Goal: Task Accomplishment & Management: Use online tool/utility

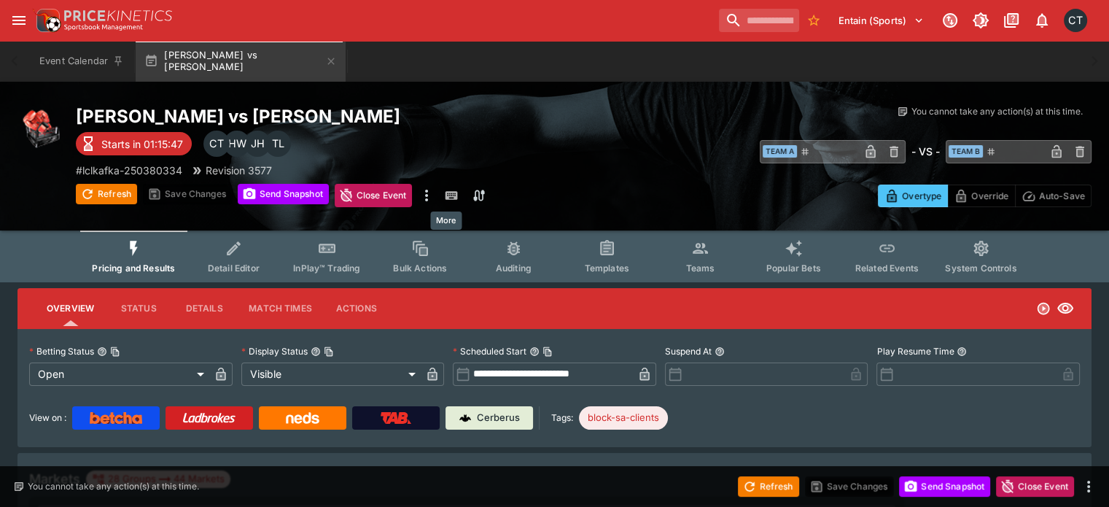
click at [435, 195] on icon "more" at bounding box center [427, 196] width 18 height 18
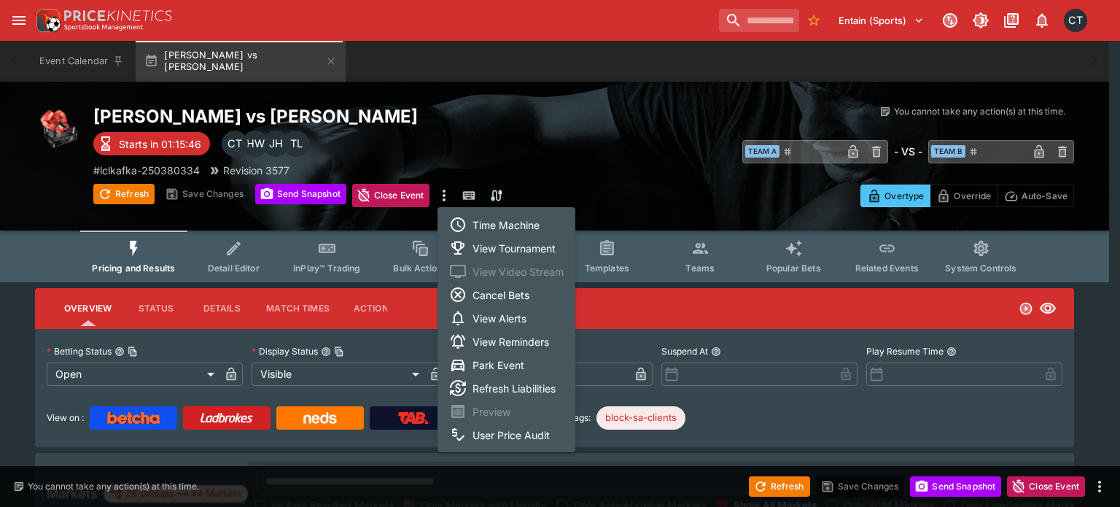
click at [467, 239] on li "View Tournament" at bounding box center [507, 247] width 138 height 23
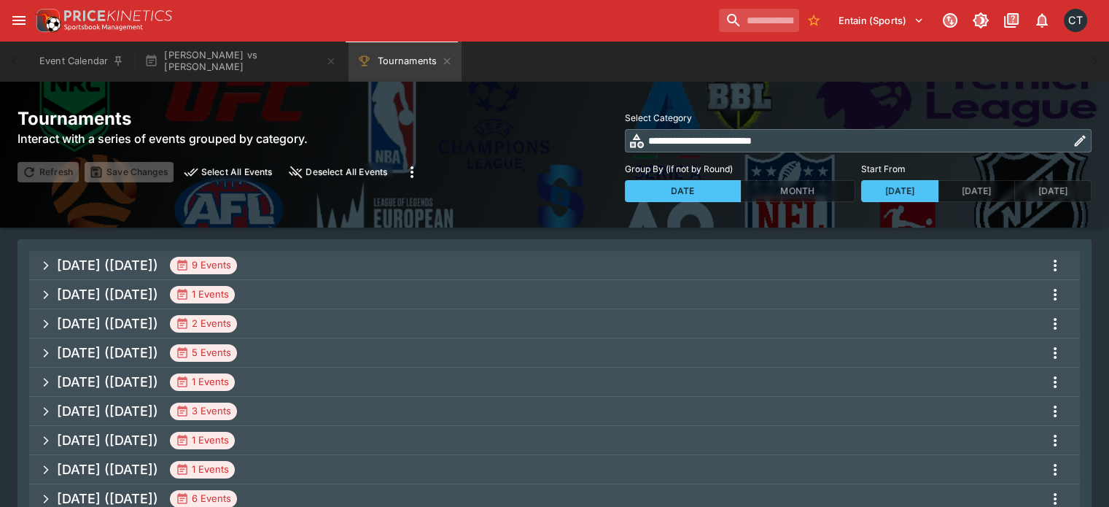
click at [401, 259] on span "[DATE] ([DATE]) 9 Events" at bounding box center [563, 265] width 1012 height 26
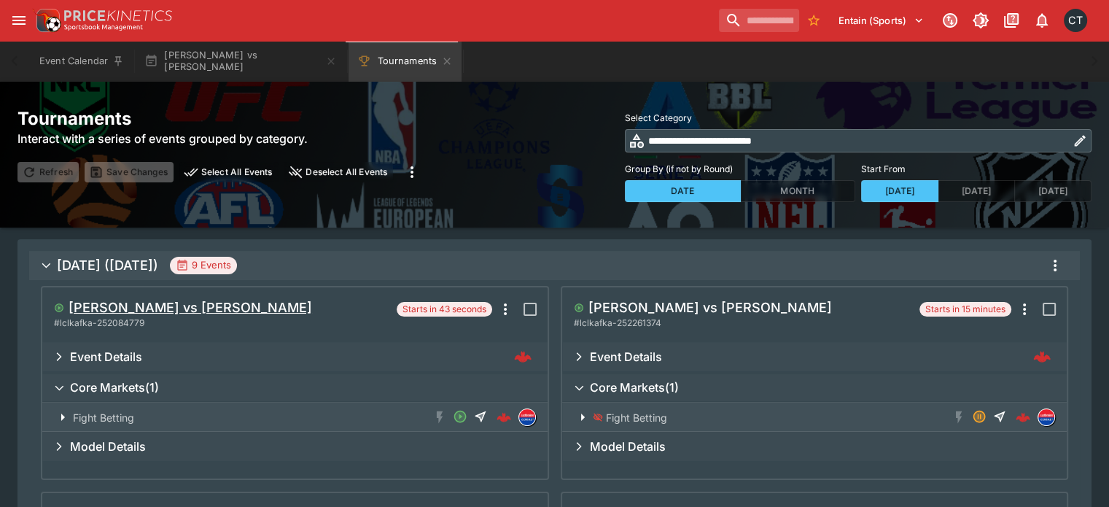
click at [203, 309] on h5 "[PERSON_NAME] vs [PERSON_NAME]" at bounding box center [191, 307] width 244 height 17
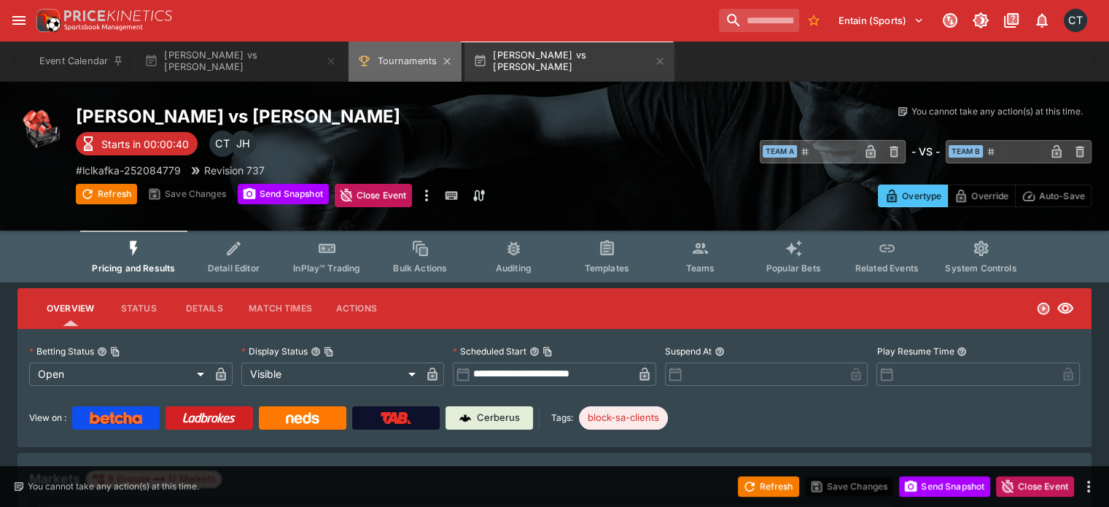
click at [420, 60] on button "Tournaments" at bounding box center [405, 61] width 113 height 41
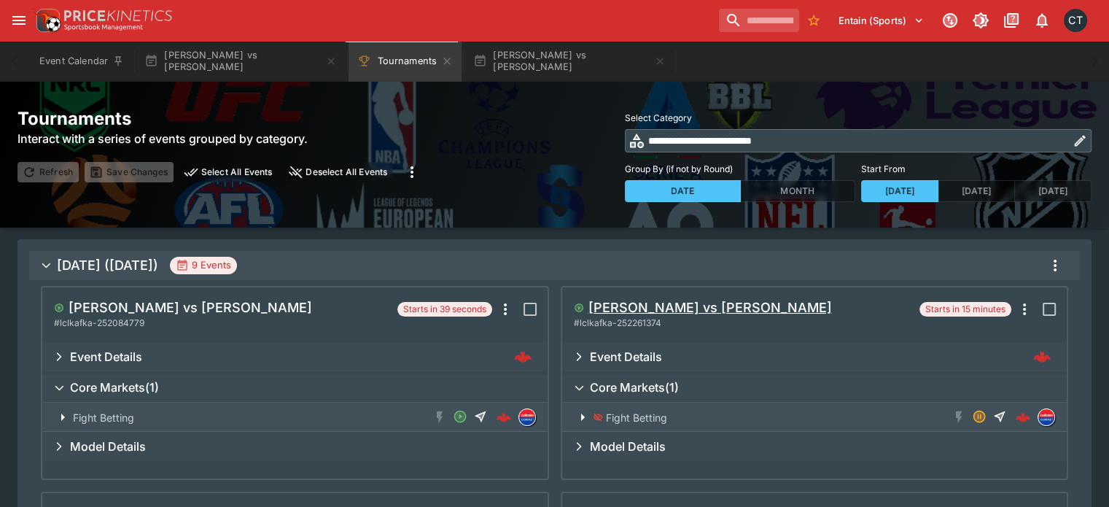
click at [756, 315] on h5 "[PERSON_NAME] vs [PERSON_NAME]" at bounding box center [711, 307] width 244 height 17
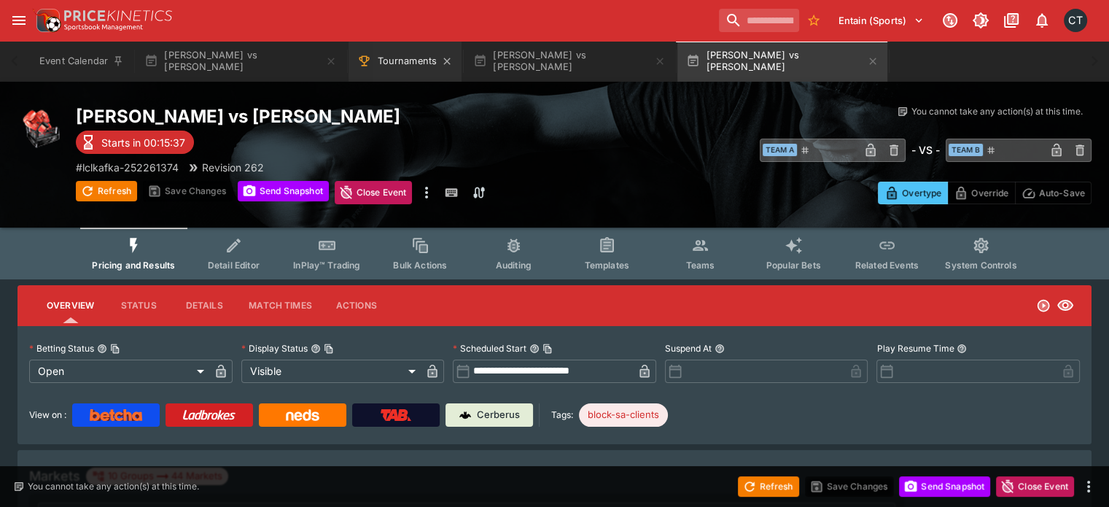
click at [398, 74] on button "Tournaments" at bounding box center [405, 61] width 113 height 41
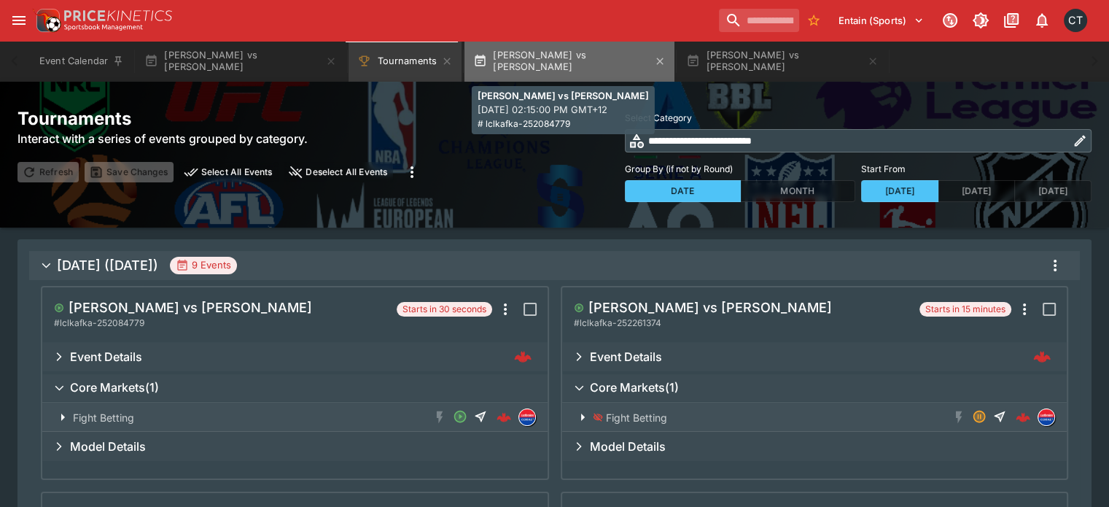
click at [556, 59] on button "[PERSON_NAME] vs [PERSON_NAME]" at bounding box center [570, 61] width 210 height 41
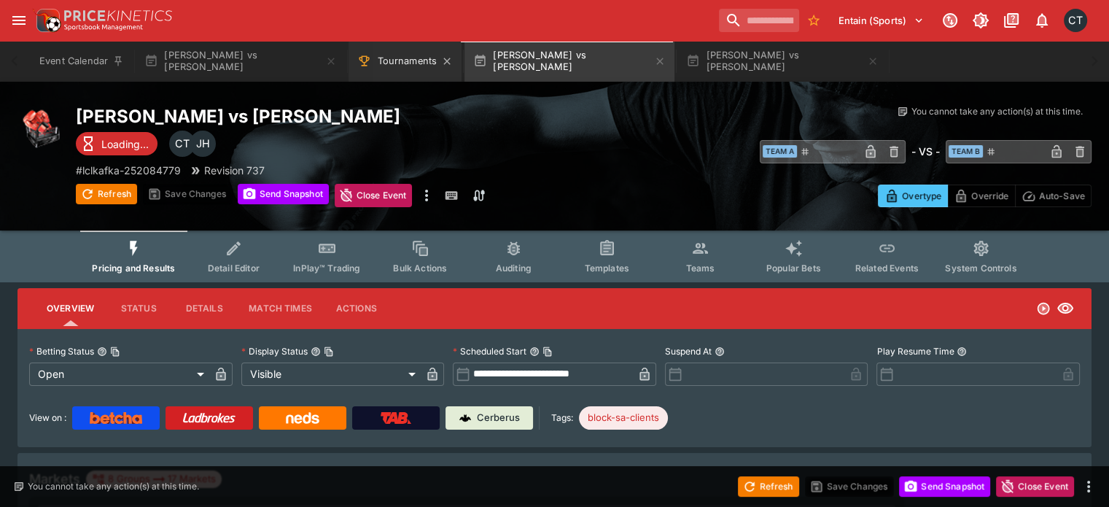
click at [403, 65] on button "Tournaments" at bounding box center [405, 61] width 113 height 41
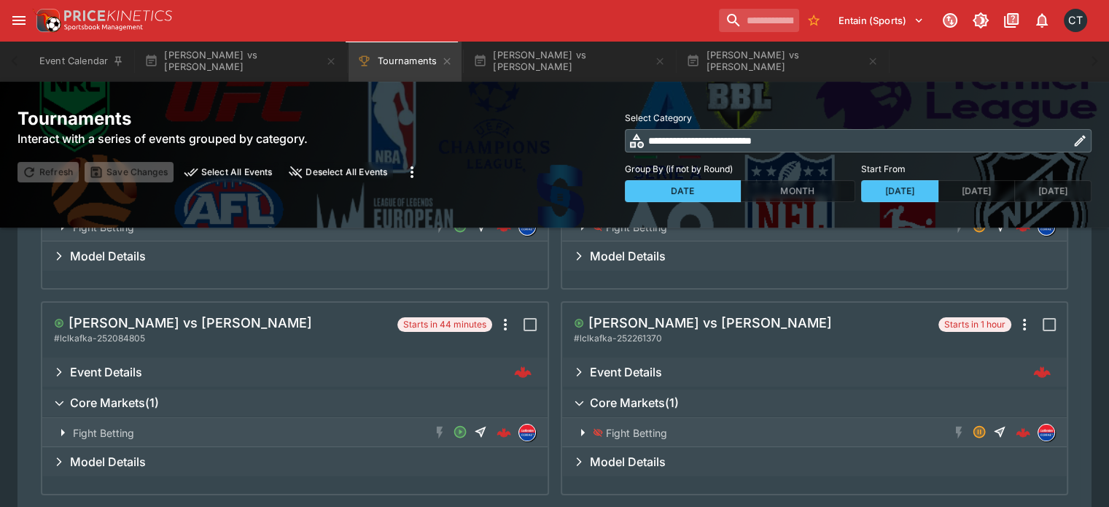
scroll to position [146, 0]
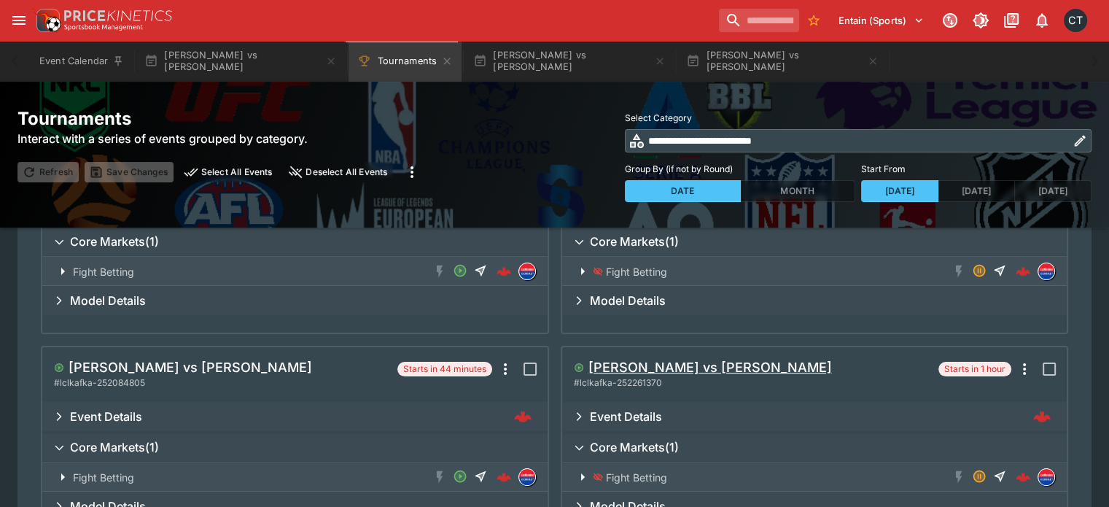
click at [721, 365] on h5 "[PERSON_NAME] vs [PERSON_NAME]" at bounding box center [711, 367] width 244 height 17
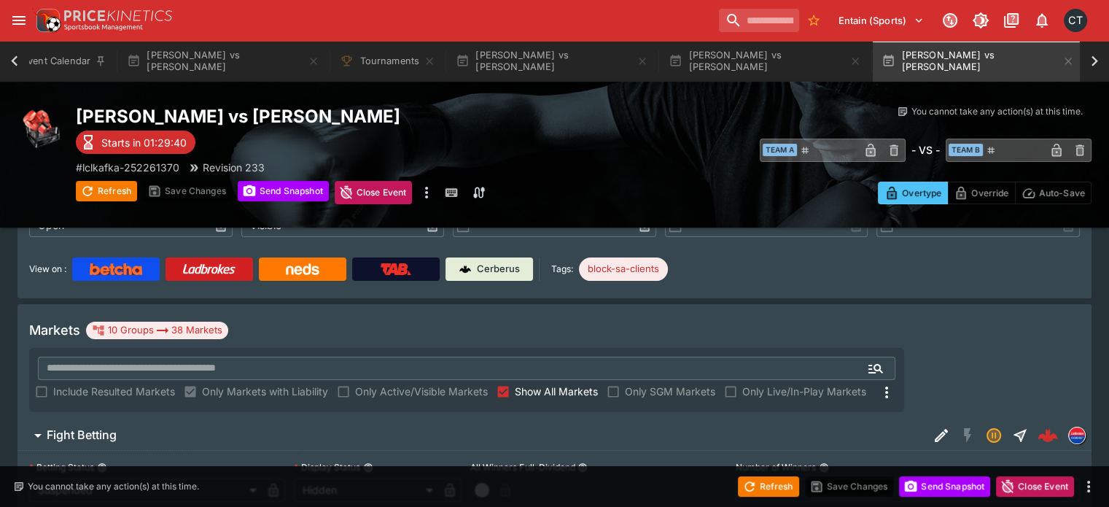
scroll to position [149, 0]
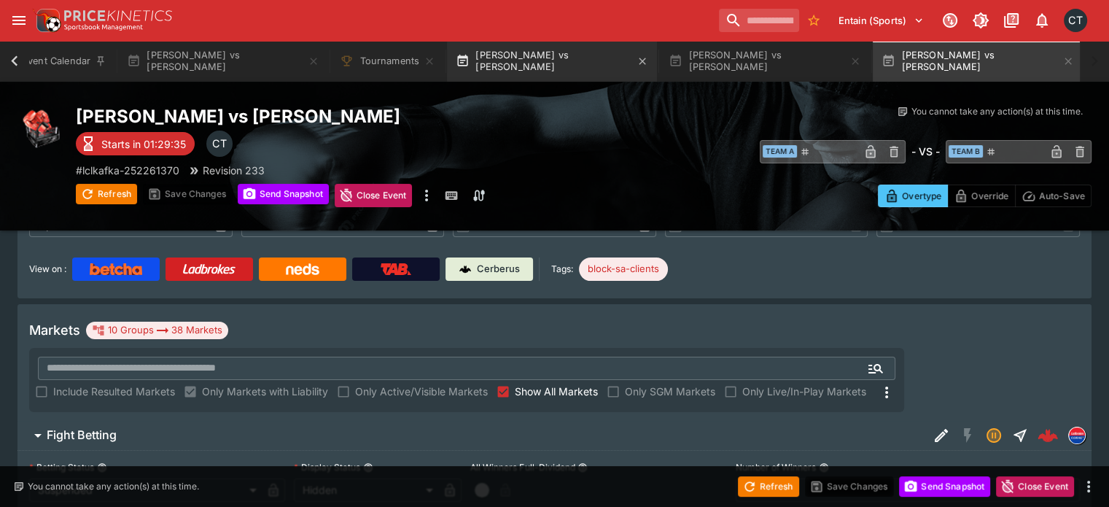
click at [484, 62] on button "[PERSON_NAME] vs [PERSON_NAME]" at bounding box center [552, 61] width 210 height 41
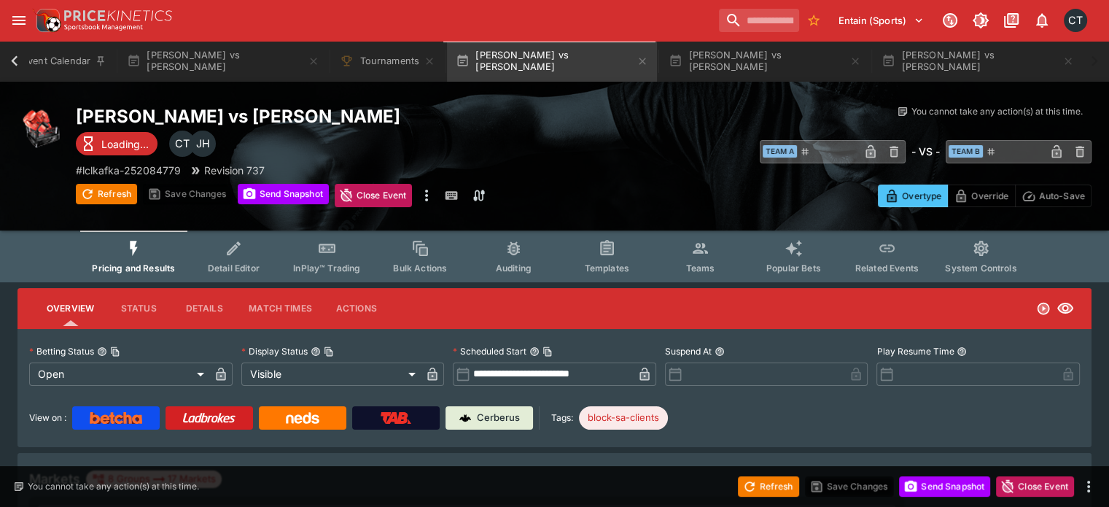
click at [558, 373] on input "**********" at bounding box center [551, 374] width 163 height 23
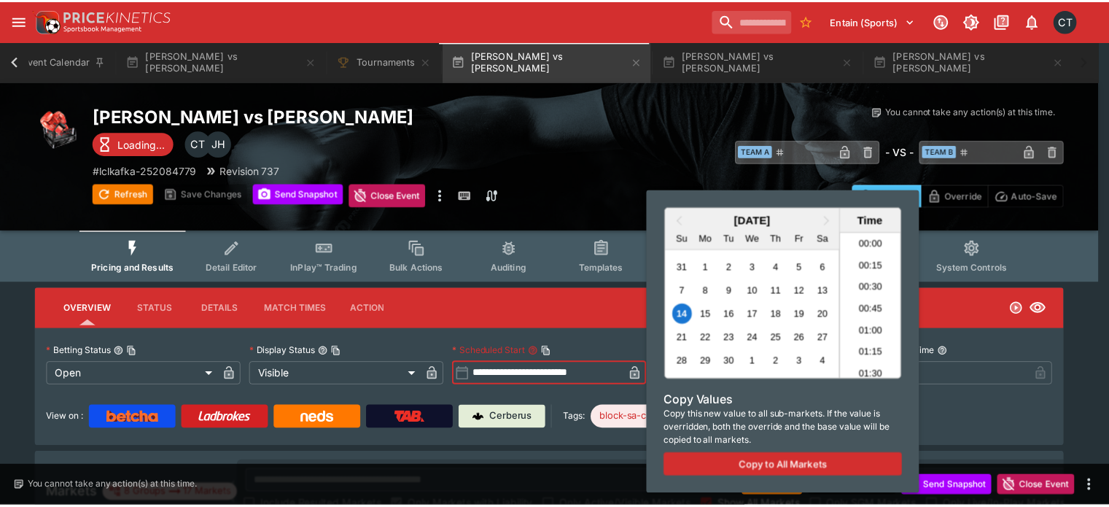
scroll to position [1185, 0]
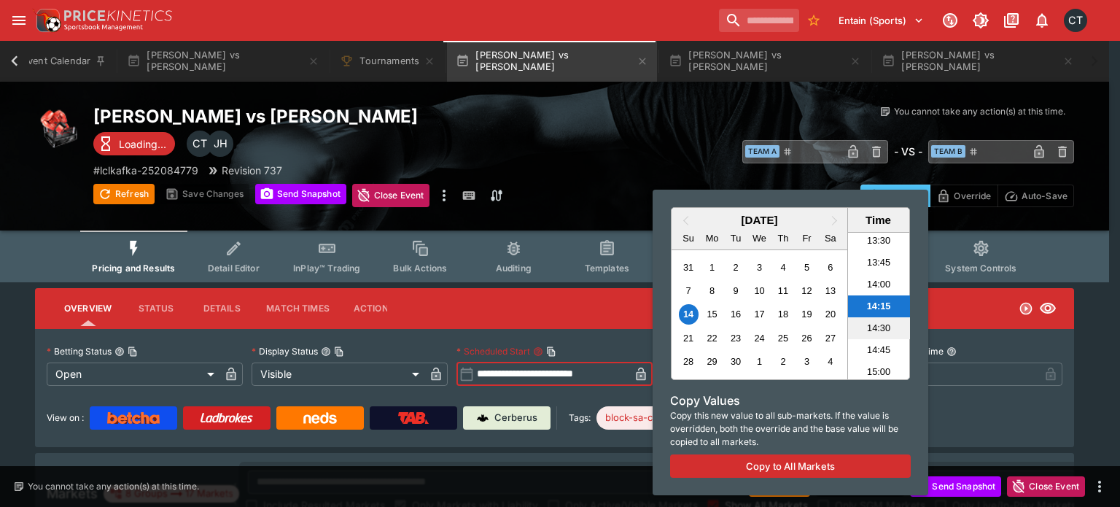
click at [861, 324] on li "14:30" at bounding box center [879, 328] width 62 height 22
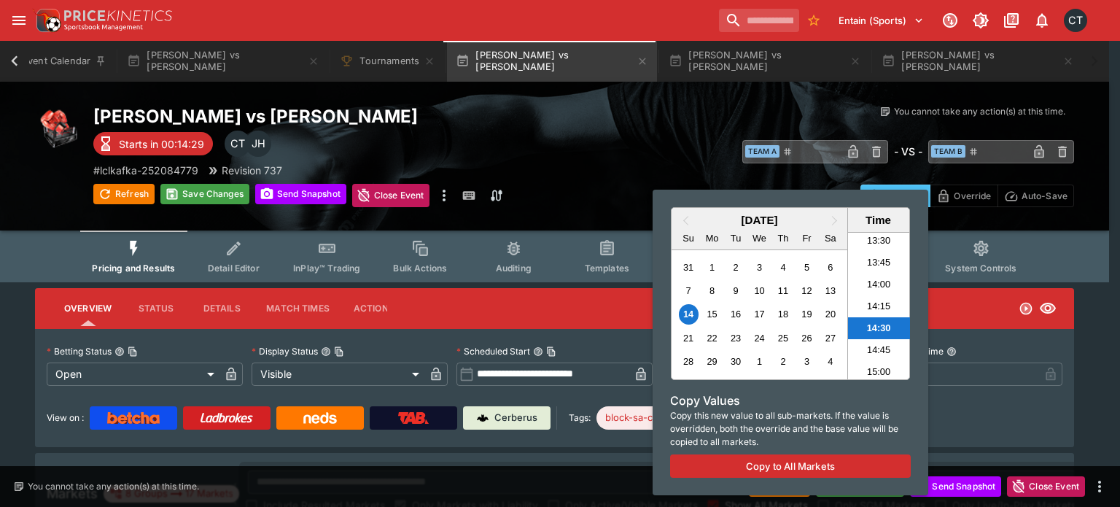
click at [200, 189] on div at bounding box center [560, 253] width 1120 height 507
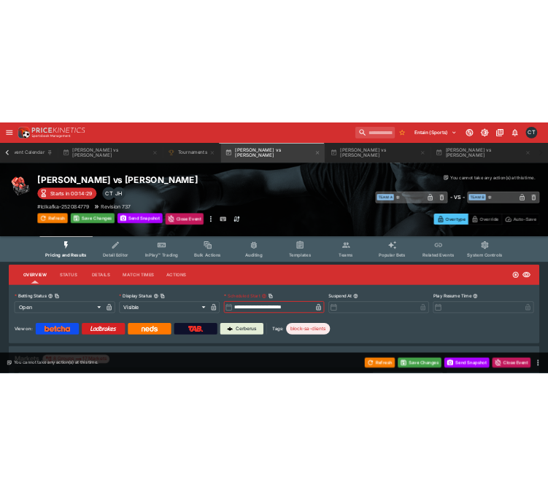
scroll to position [0, 9]
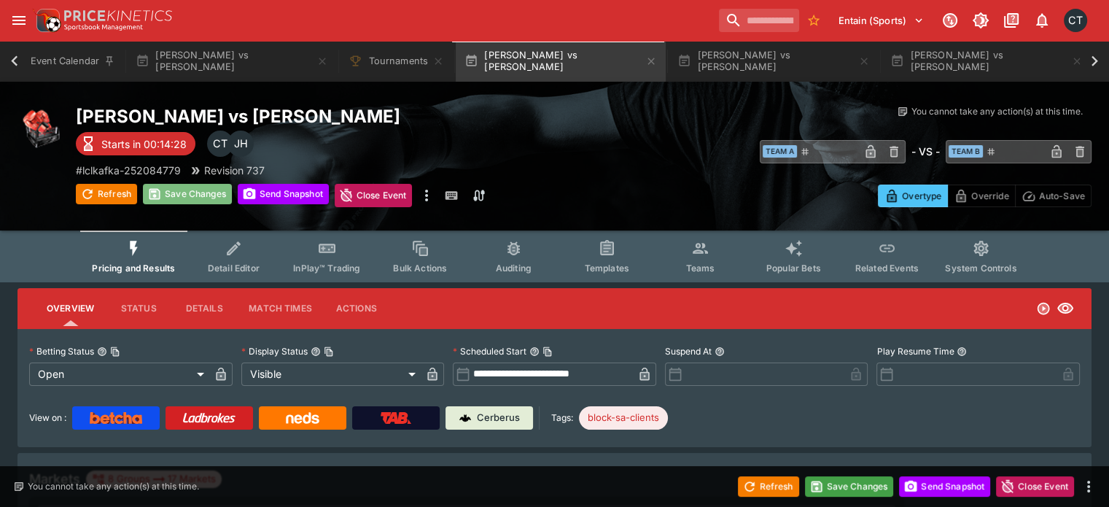
click at [200, 189] on button "Save Changes" at bounding box center [187, 194] width 89 height 20
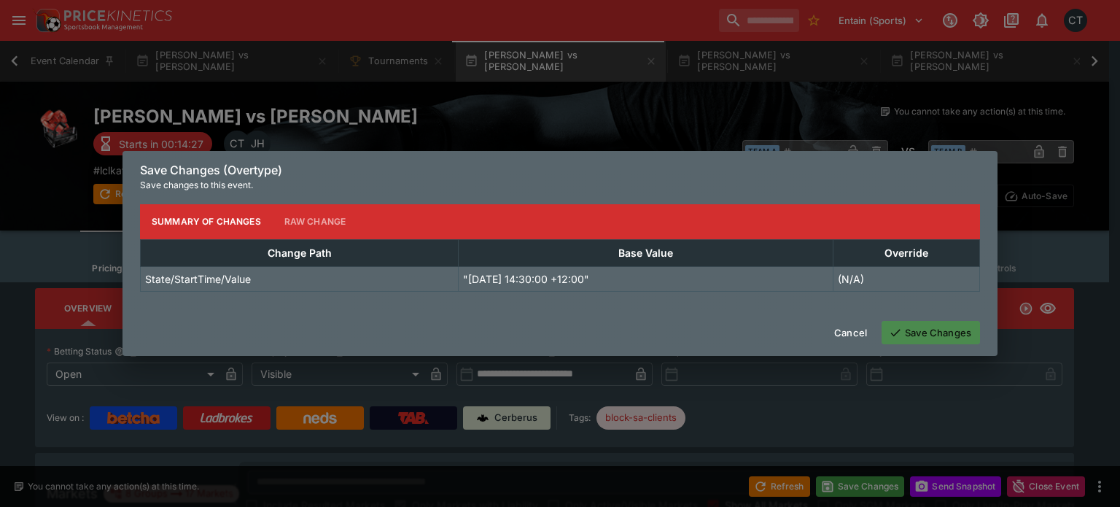
click at [903, 328] on button "Save Changes" at bounding box center [931, 332] width 98 height 23
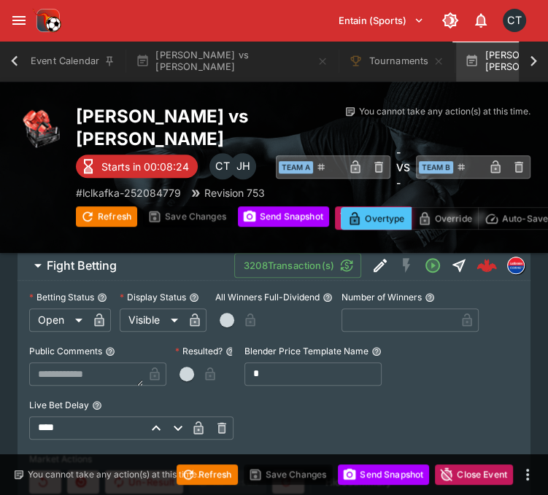
scroll to position [511, 0]
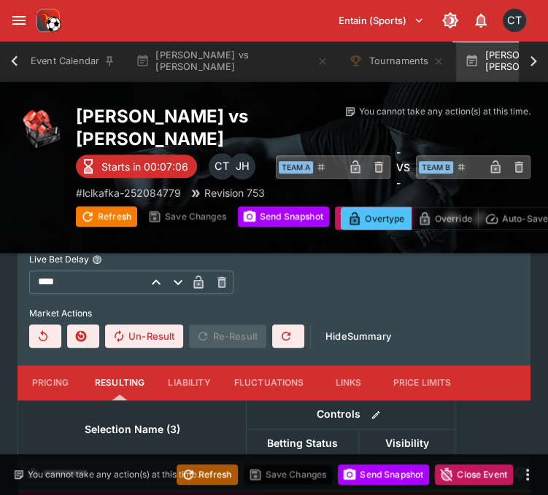
click at [220, 479] on button "Refresh" at bounding box center [207, 475] width 61 height 20
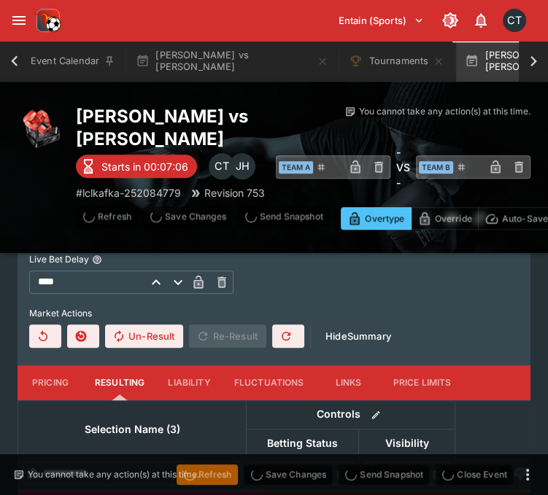
type input "**********"
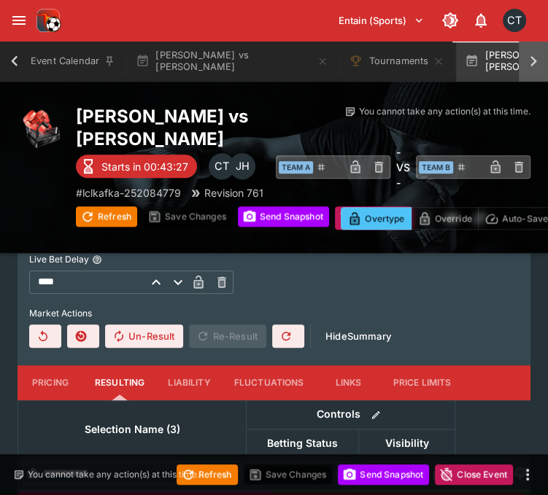
click at [543, 62] on div at bounding box center [533, 61] width 29 height 41
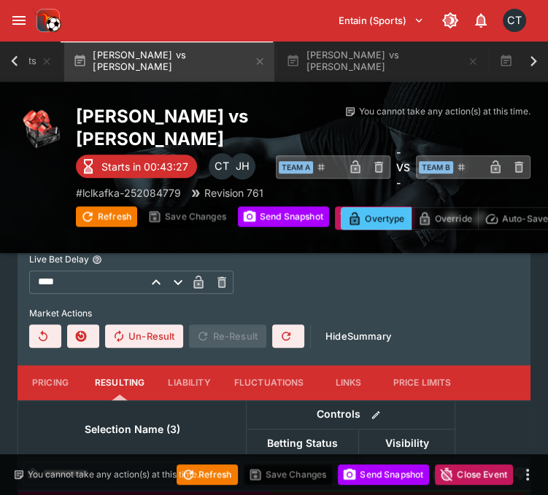
scroll to position [0, 430]
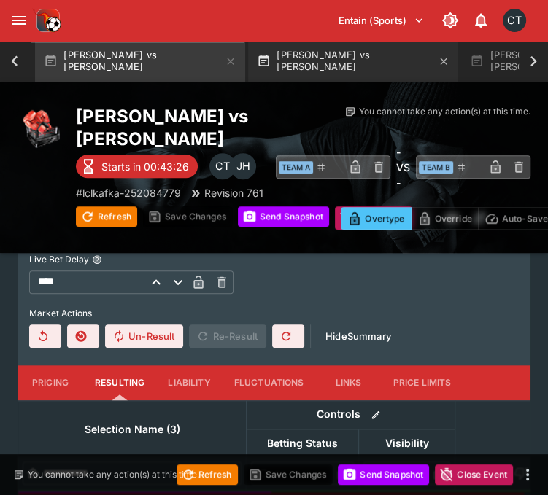
click at [359, 61] on button "[PERSON_NAME] vs [PERSON_NAME]" at bounding box center [353, 61] width 210 height 41
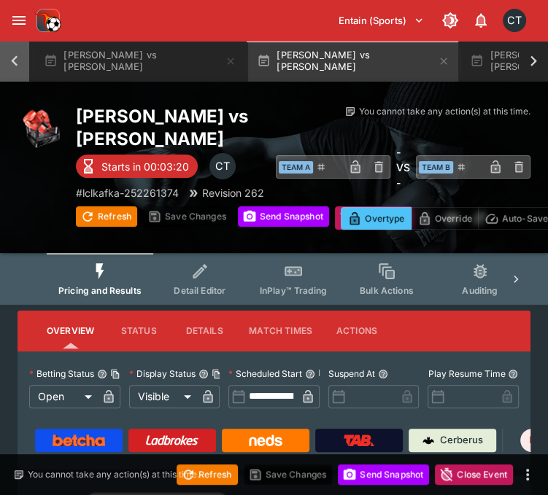
click at [12, 64] on icon at bounding box center [14, 61] width 20 height 20
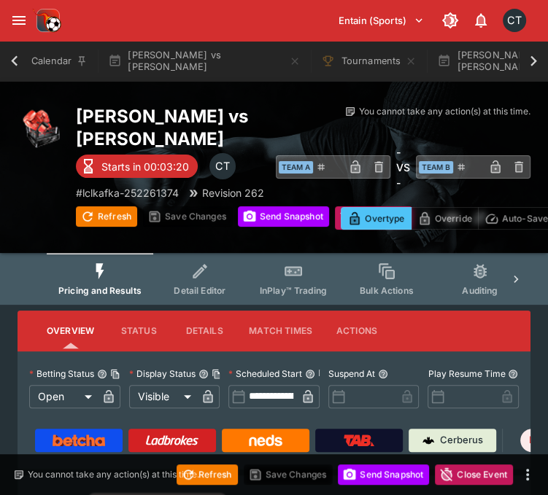
scroll to position [0, 9]
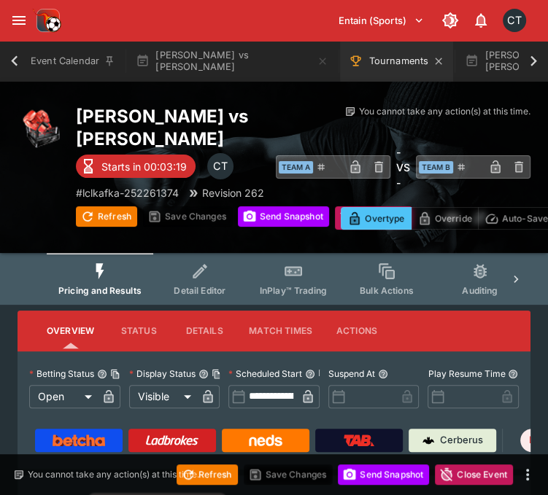
click at [340, 57] on button "Tournaments" at bounding box center [396, 61] width 113 height 41
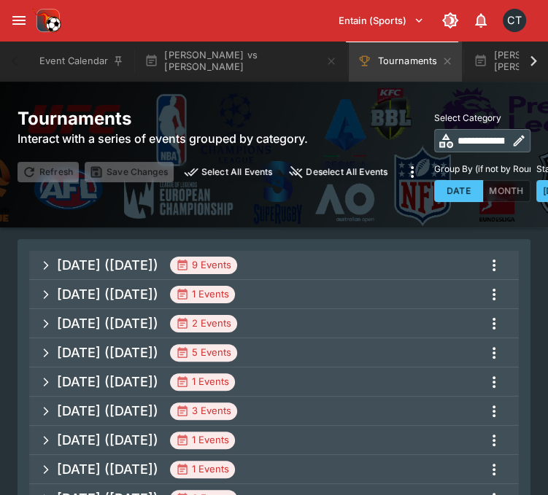
click at [299, 279] on span "[DATE] ([DATE]) 9 Events" at bounding box center [282, 265] width 450 height 26
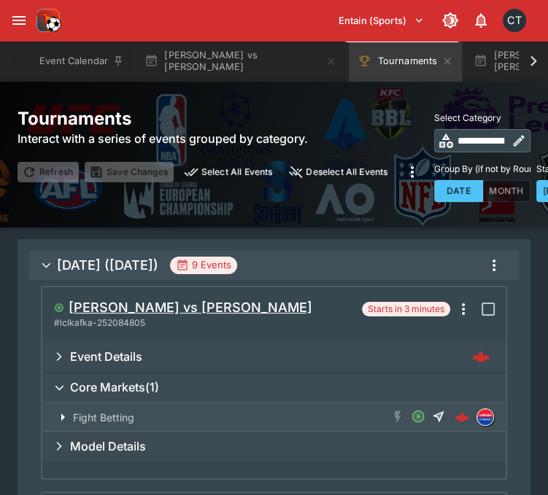
click at [249, 316] on h5 "[PERSON_NAME] vs [PERSON_NAME]" at bounding box center [191, 307] width 244 height 17
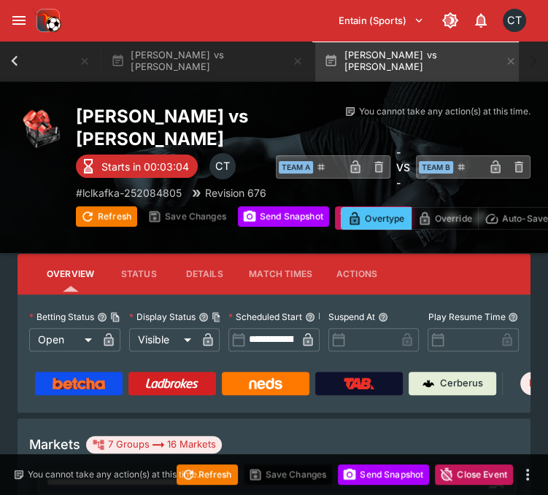
scroll to position [76, 0]
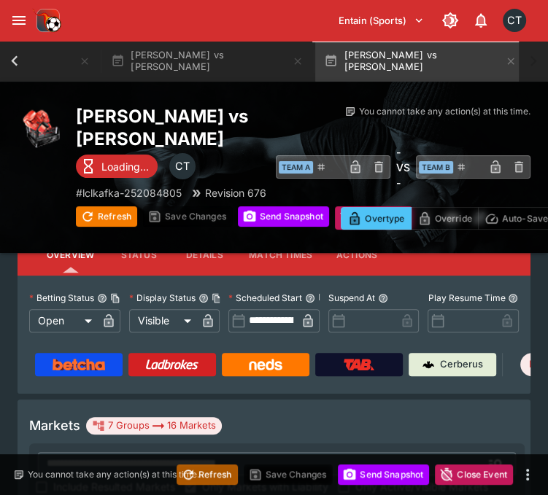
click at [214, 481] on button "Refresh" at bounding box center [207, 475] width 61 height 20
type input "**********"
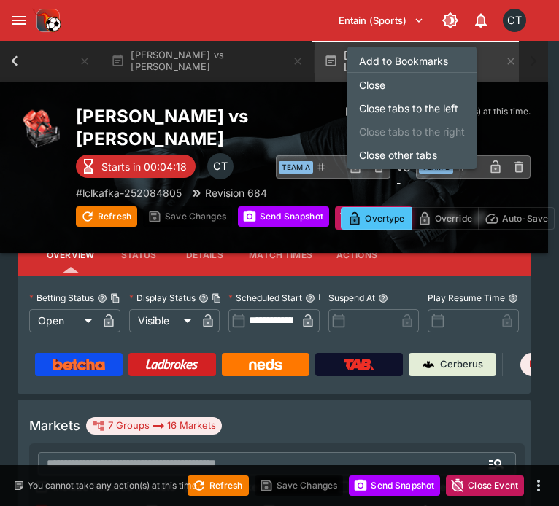
click at [379, 144] on li "Close other tabs" at bounding box center [411, 154] width 129 height 23
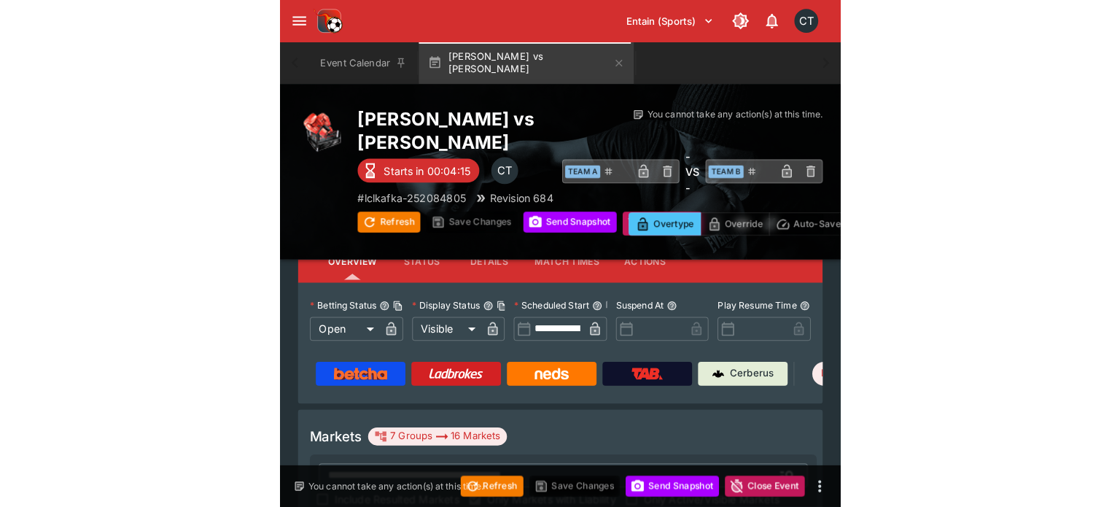
scroll to position [53, 0]
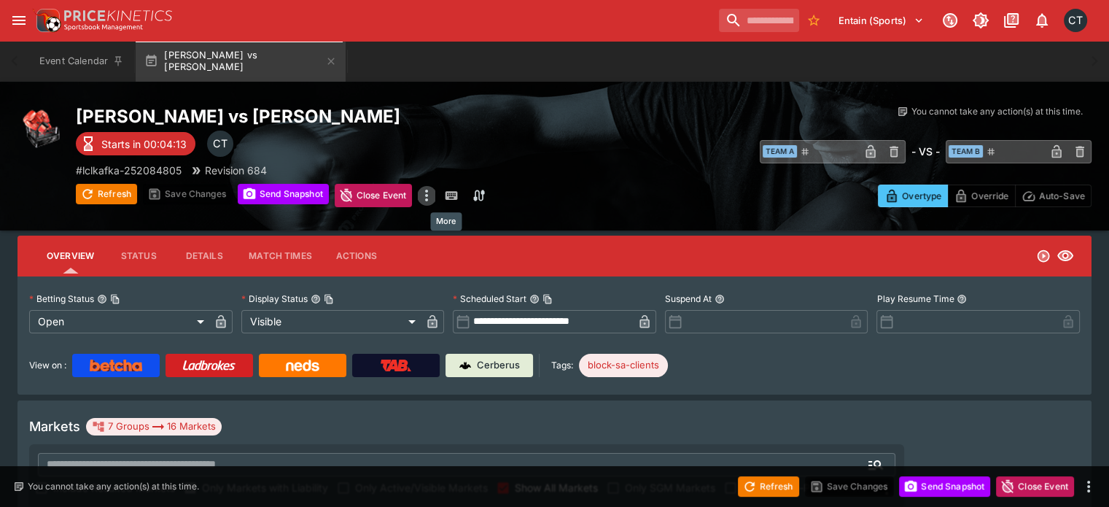
click at [435, 196] on icon "more" at bounding box center [427, 196] width 18 height 18
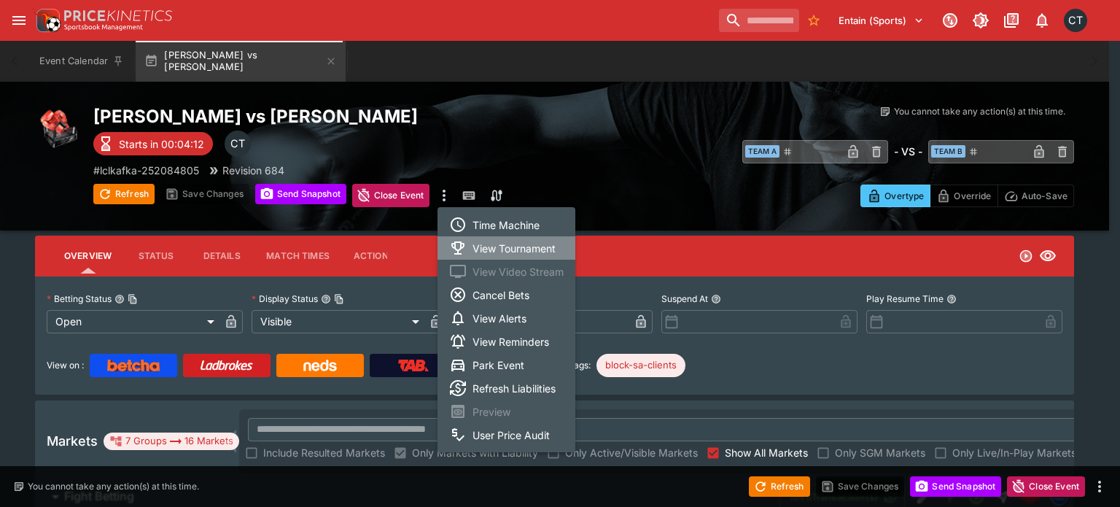
click at [457, 251] on icon at bounding box center [458, 248] width 18 height 18
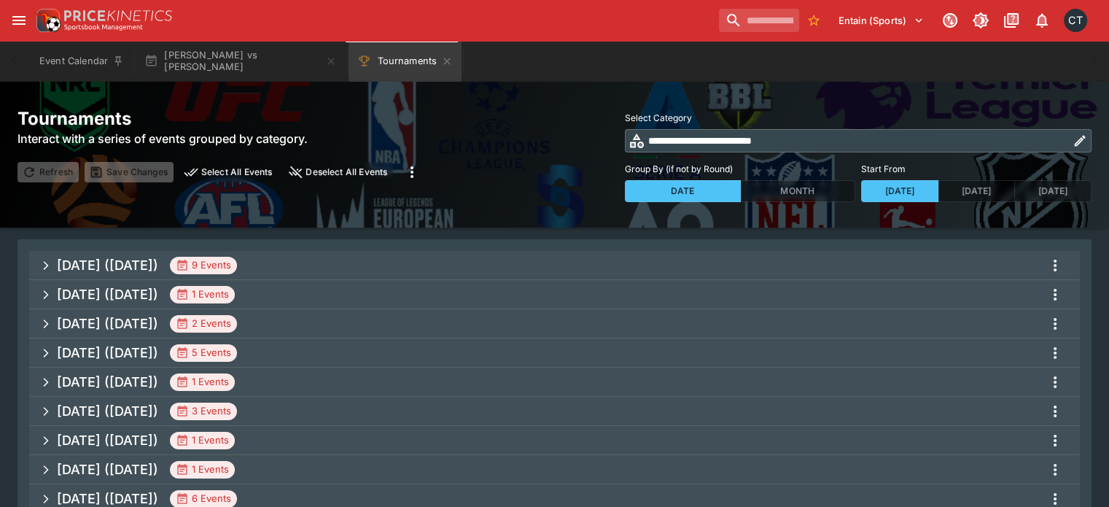
click at [315, 265] on span "[DATE] ([DATE]) 9 Events" at bounding box center [563, 265] width 1012 height 26
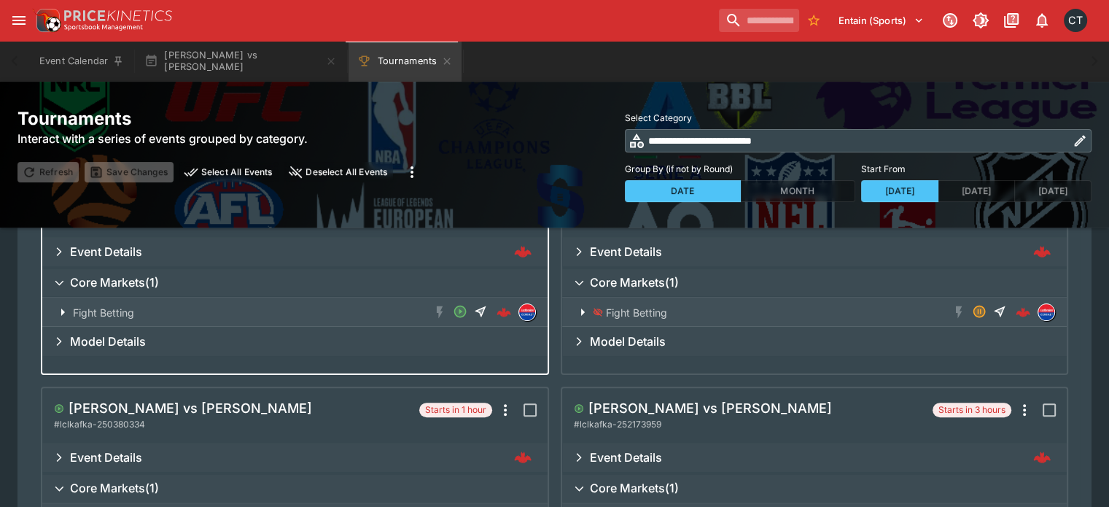
scroll to position [365, 0]
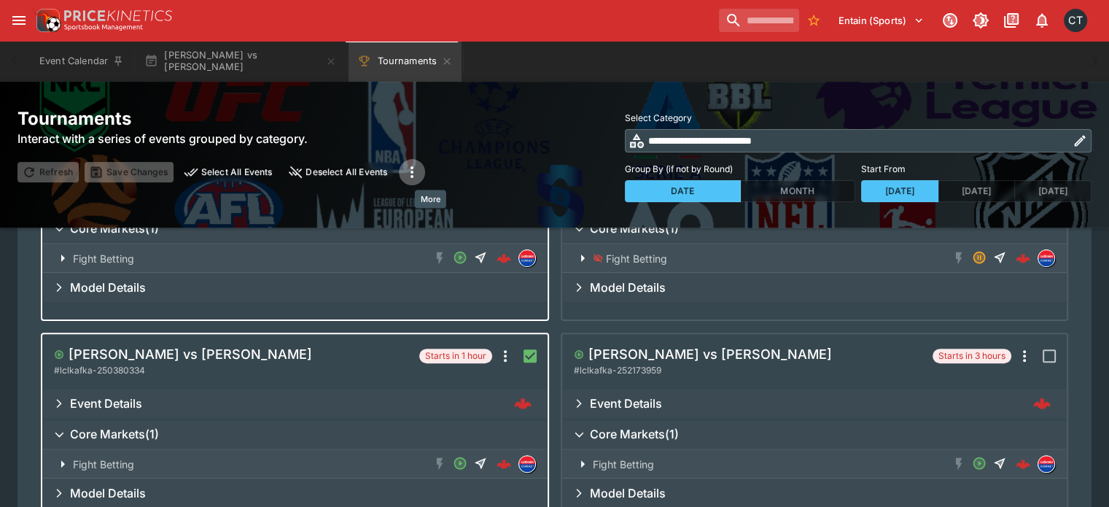
click at [421, 171] on icon "more" at bounding box center [412, 172] width 18 height 18
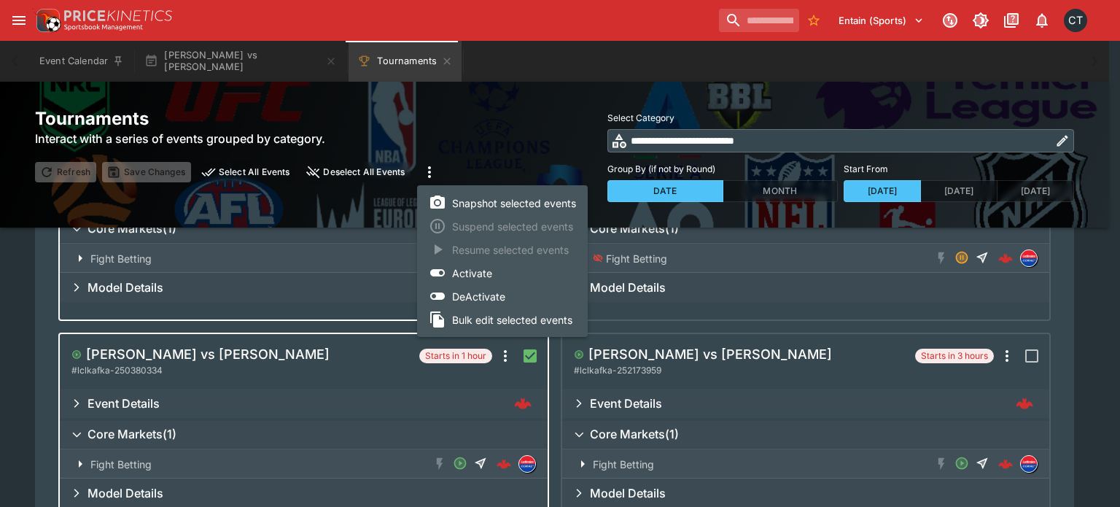
click at [467, 167] on div at bounding box center [560, 253] width 1120 height 507
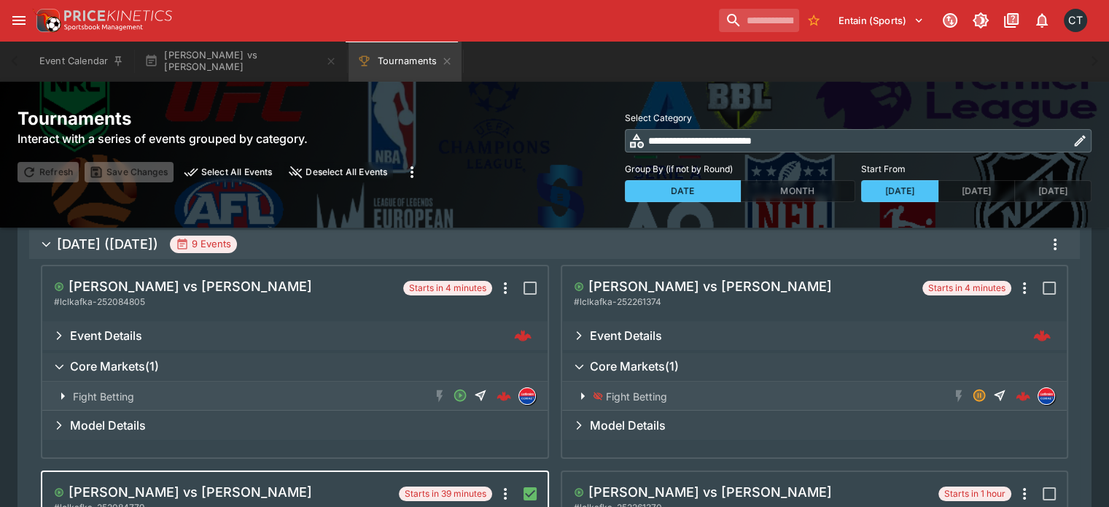
scroll to position [0, 0]
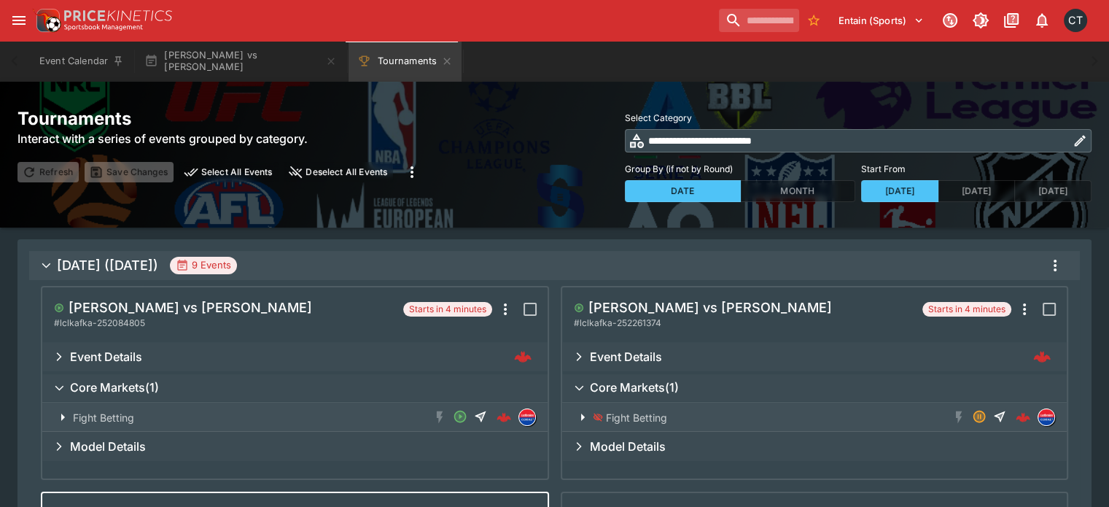
click at [558, 265] on icon "more" at bounding box center [1056, 266] width 18 height 18
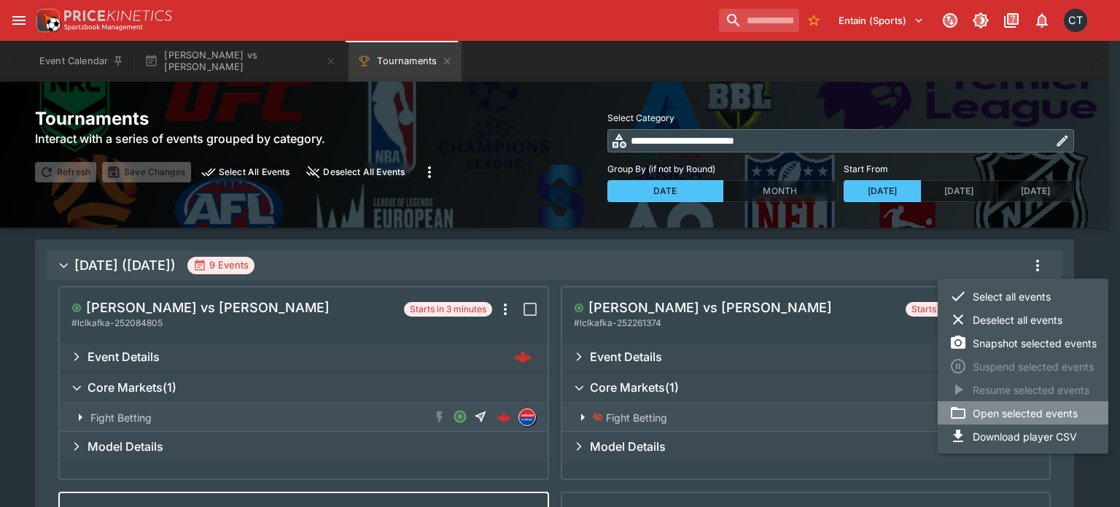
click at [558, 409] on li "Open selected events" at bounding box center [1023, 412] width 171 height 23
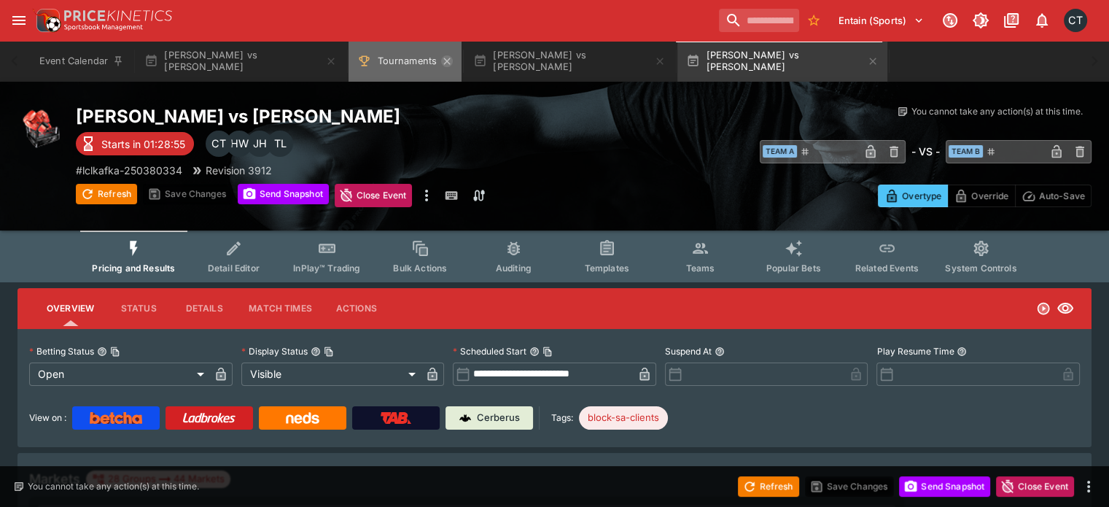
click at [447, 59] on icon "Tournaments" at bounding box center [447, 61] width 12 height 12
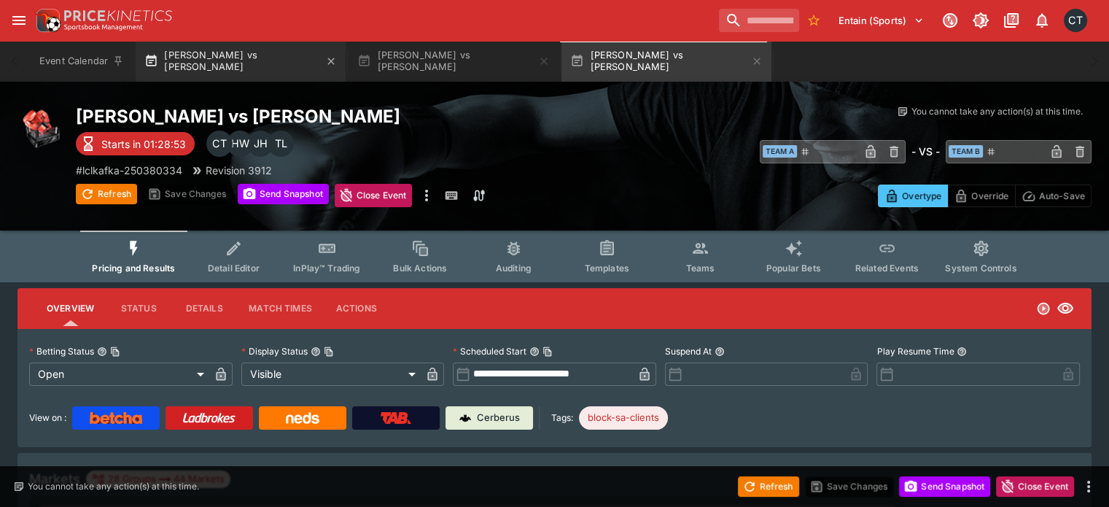
click at [260, 64] on button "[PERSON_NAME] vs [PERSON_NAME]" at bounding box center [241, 61] width 210 height 41
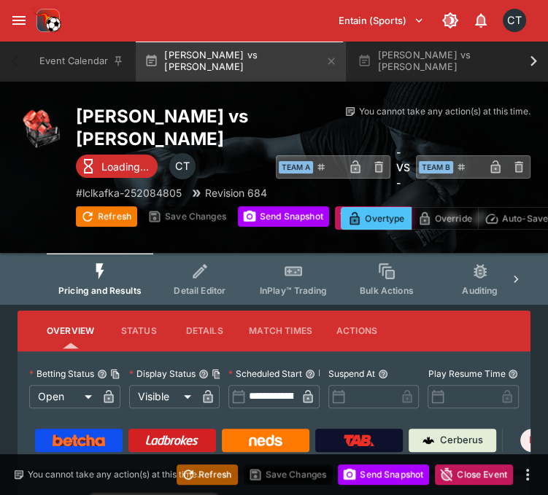
click at [218, 479] on button "Refresh" at bounding box center [207, 475] width 61 height 20
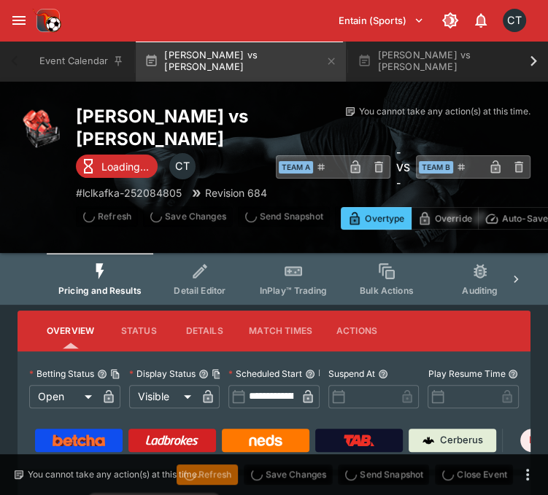
type input "**********"
type input "******"
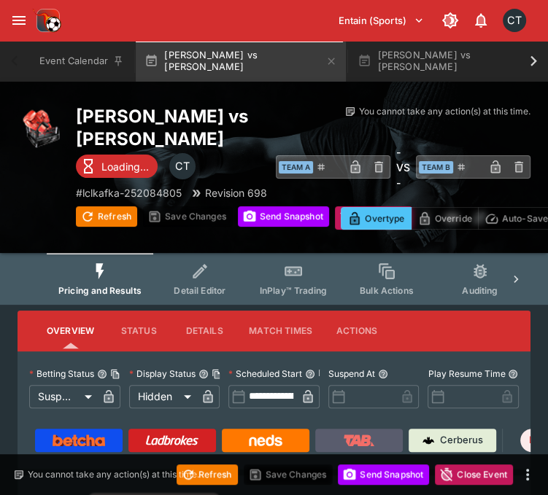
click at [346, 440] on img at bounding box center [359, 441] width 31 height 12
